Goal: Information Seeking & Learning: Learn about a topic

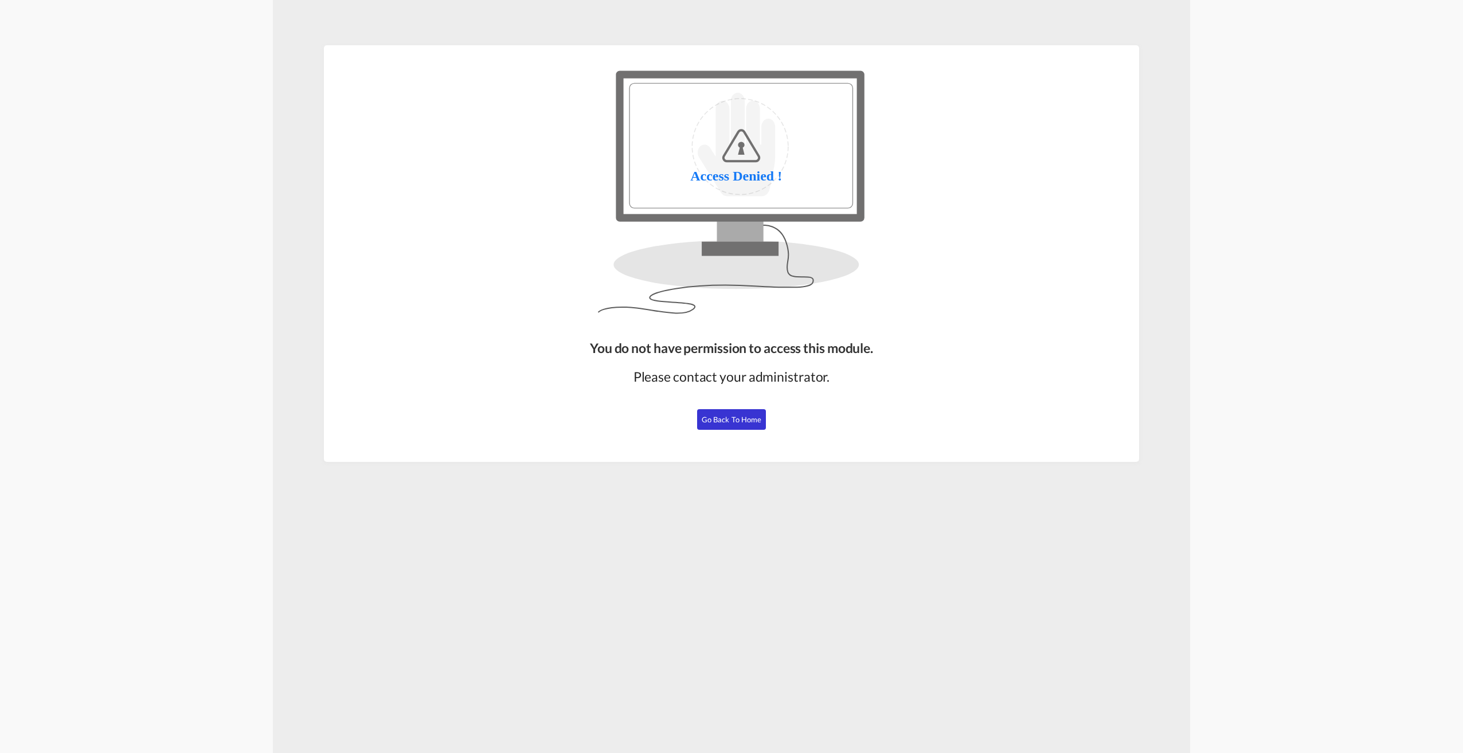
click at [713, 422] on span "Go Back to Home" at bounding box center [732, 419] width 60 height 9
